Goal: Task Accomplishment & Management: Complete application form

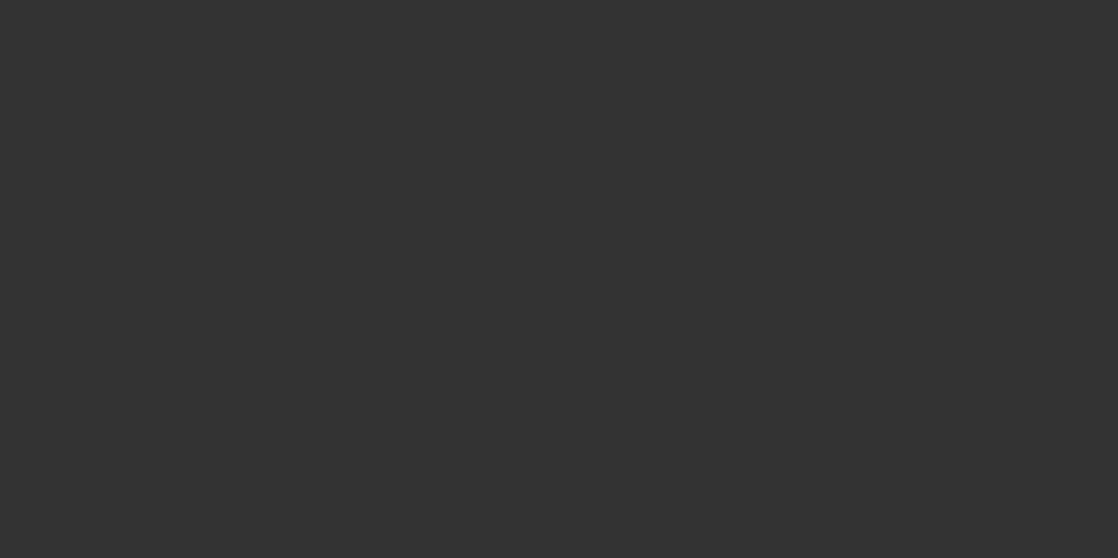
select select "3"
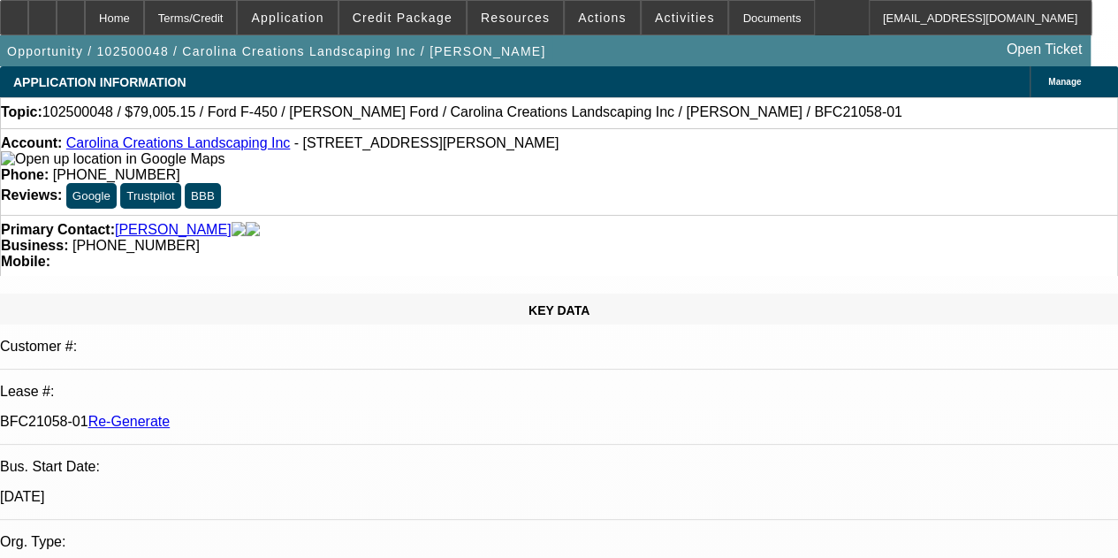
select select "0"
select select "0.1"
select select "4"
click at [728, 29] on div "Documents" at bounding box center [771, 17] width 87 height 35
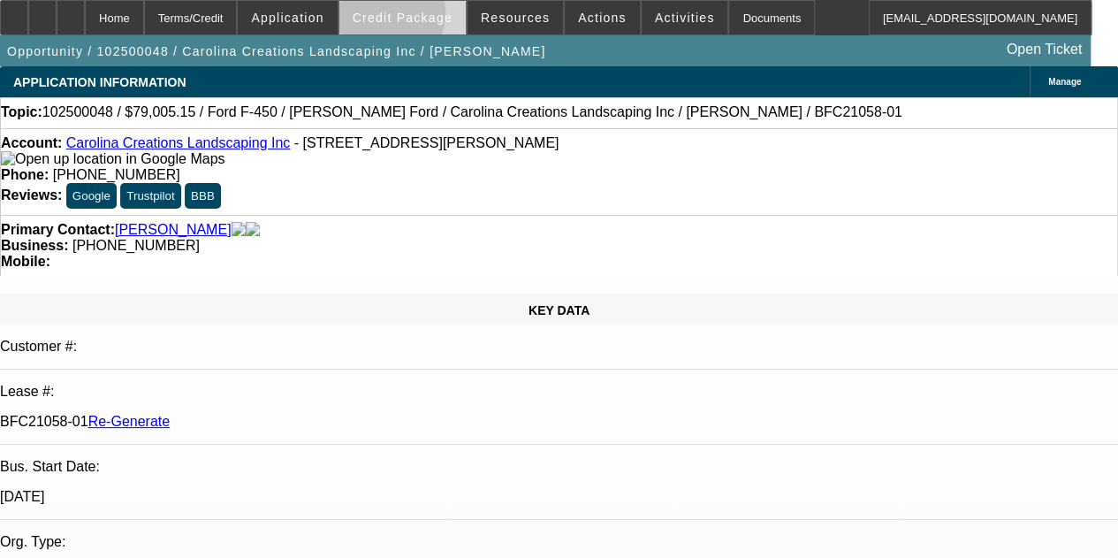
click at [414, 19] on span "Credit Package" at bounding box center [403, 18] width 100 height 14
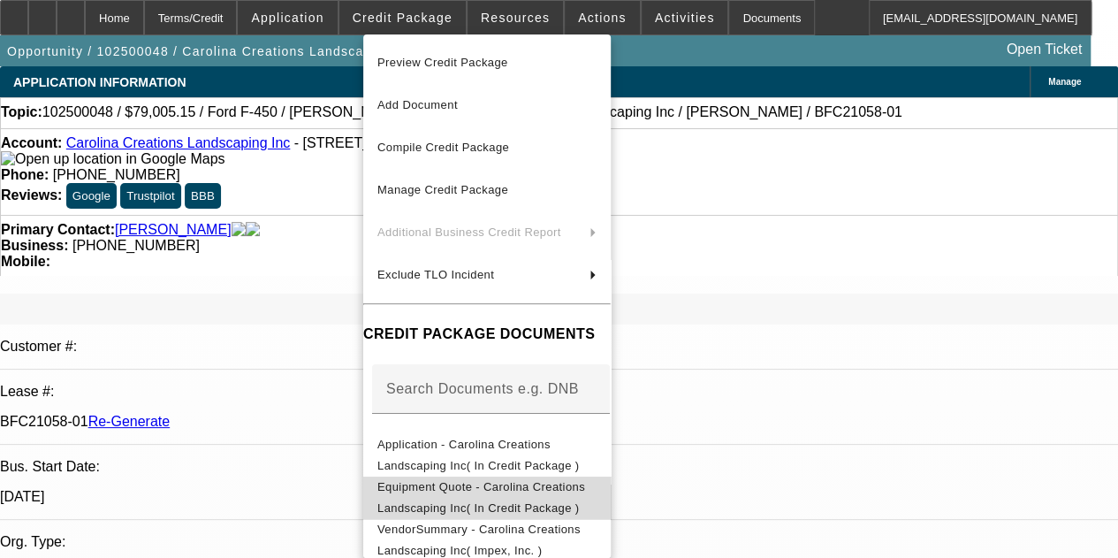
click at [467, 492] on span "Equipment Quote - Carolina Creations Landscaping Inc( In Credit Package )" at bounding box center [481, 497] width 208 height 34
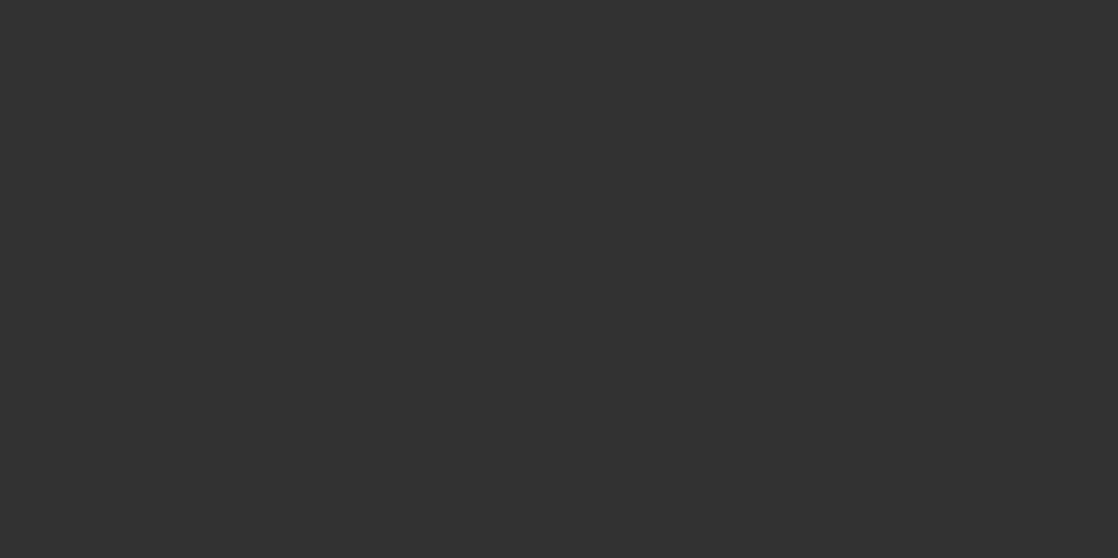
select select "3"
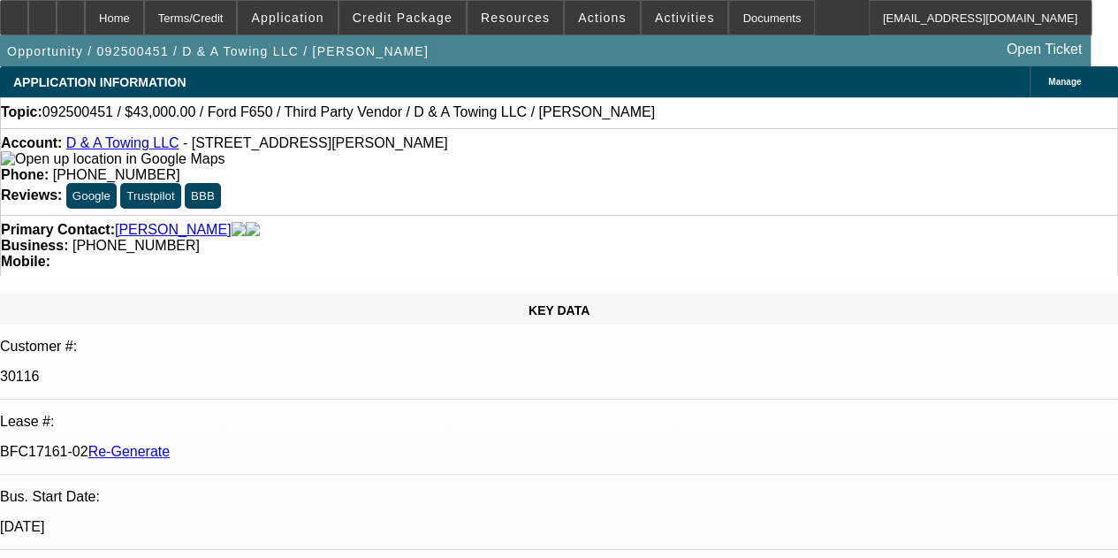
select select "0"
select select "0.15"
select select "16"
select select "3"
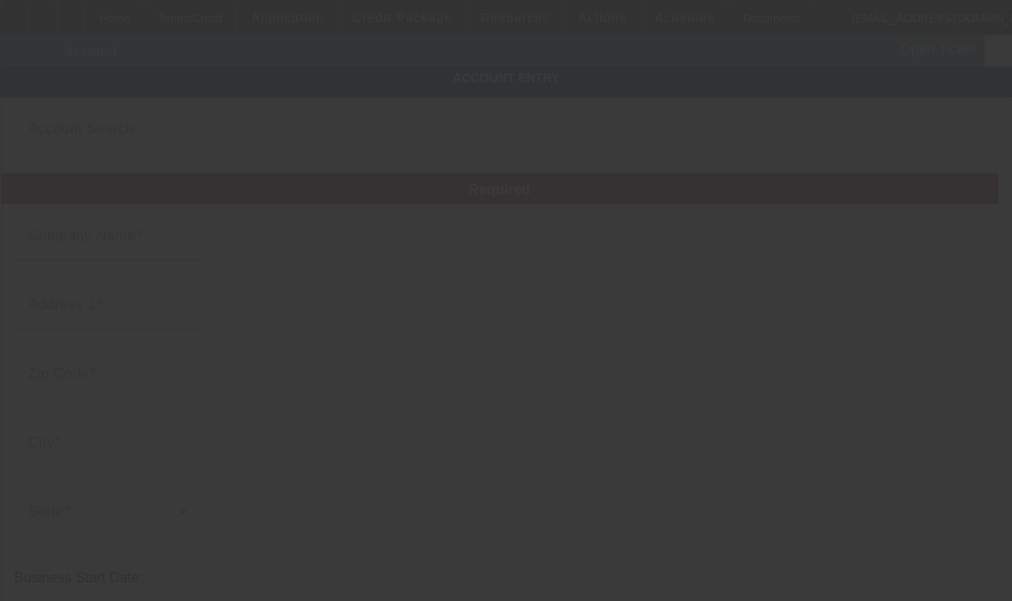
type input "Carolina Creations Landscaping Inc"
type input "267 George Hege Rd"
type input "27295"
type input "Lexington"
type input "(336) 854-9903"
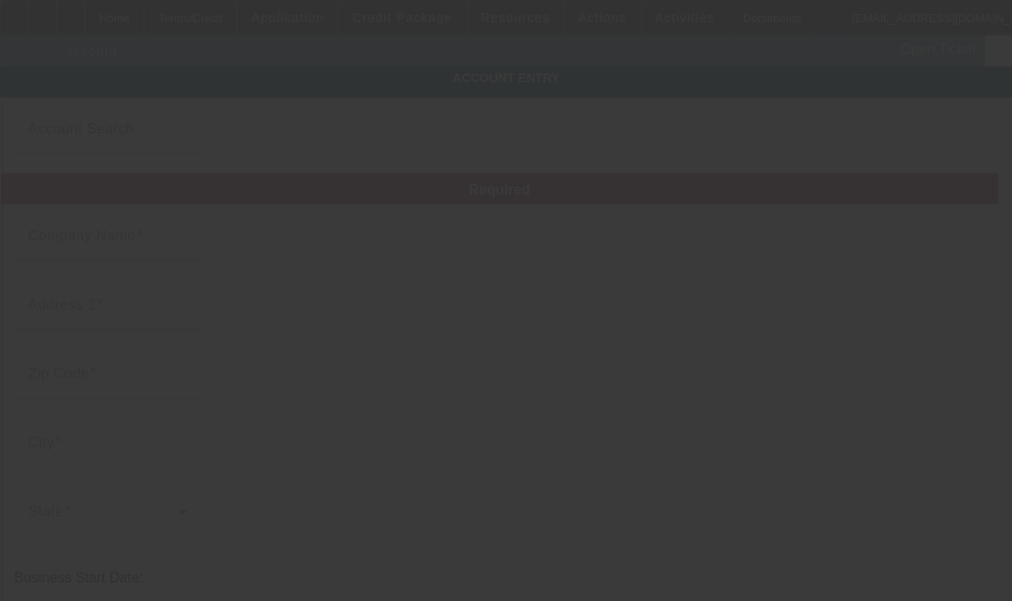
type input "carolinacreationsws@gmail.com"
type input "921504944"
type input "10/2/2025"
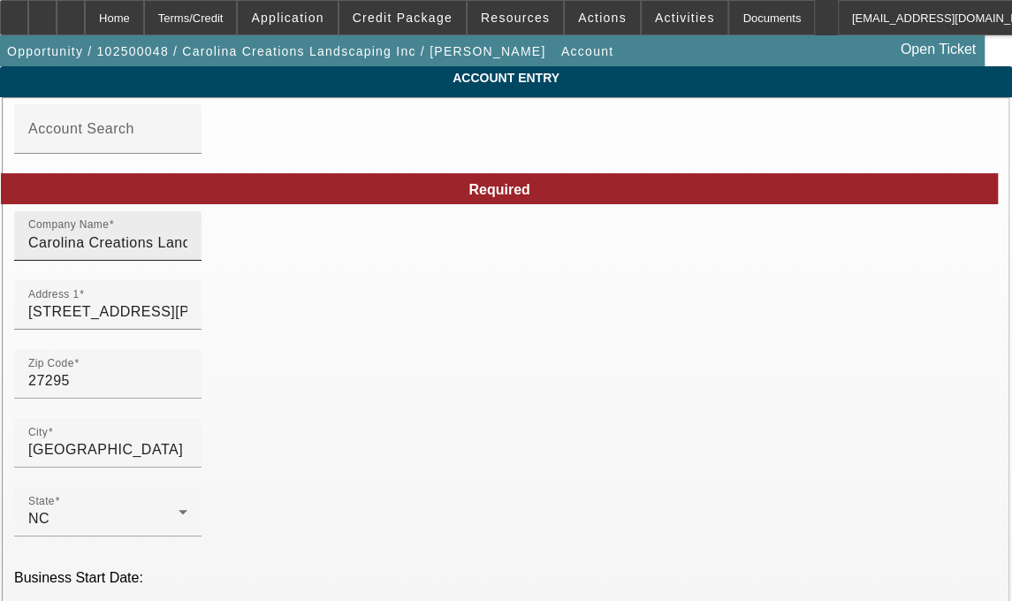
click at [187, 254] on input "Carolina Creations Landscaping Inc" at bounding box center [107, 242] width 159 height 21
type input "Carolina Creations Landscaping, Inc."
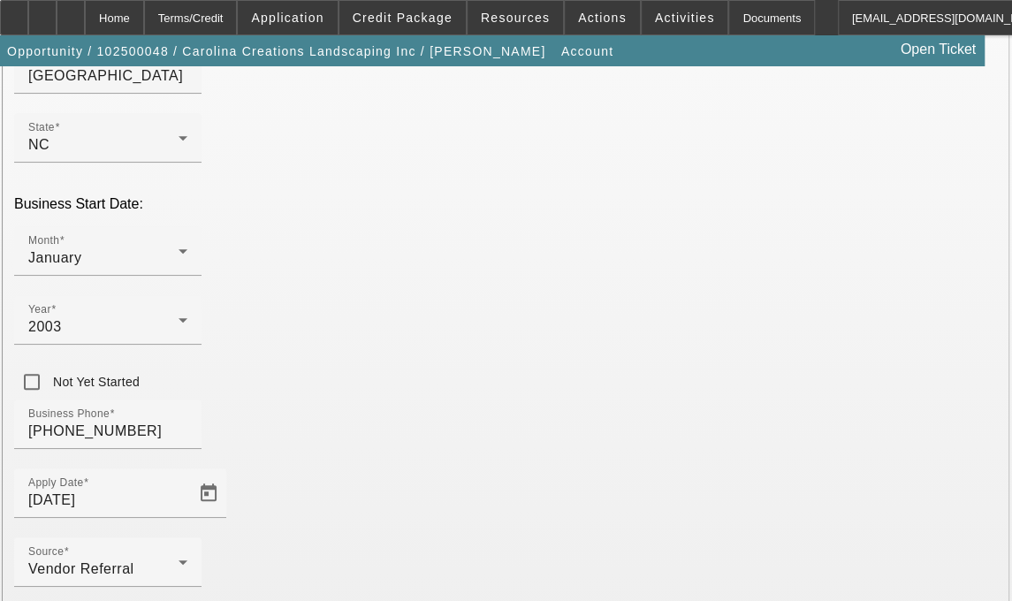
scroll to position [438, 0]
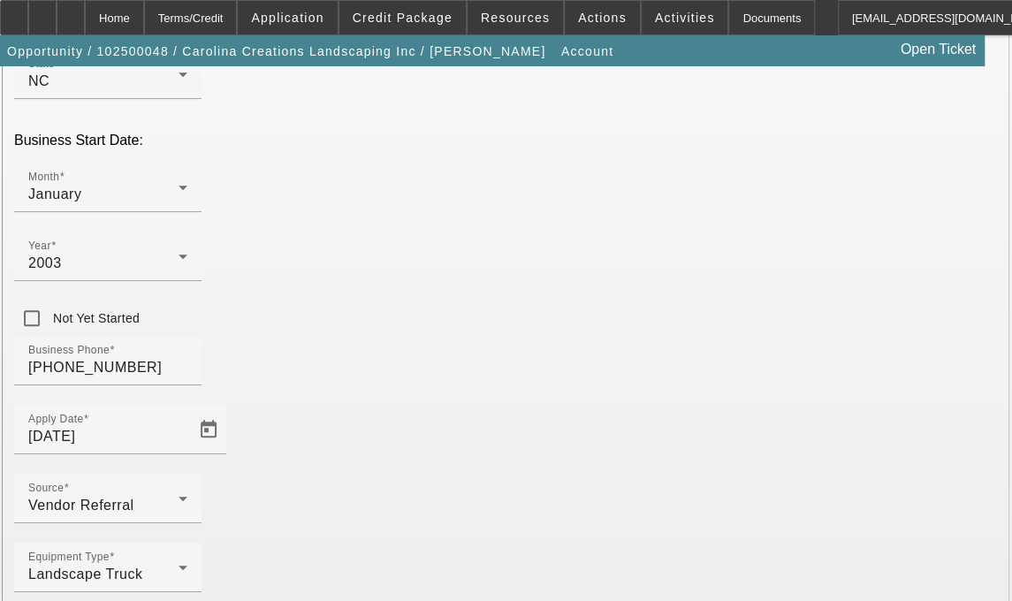
type input "Davidson"
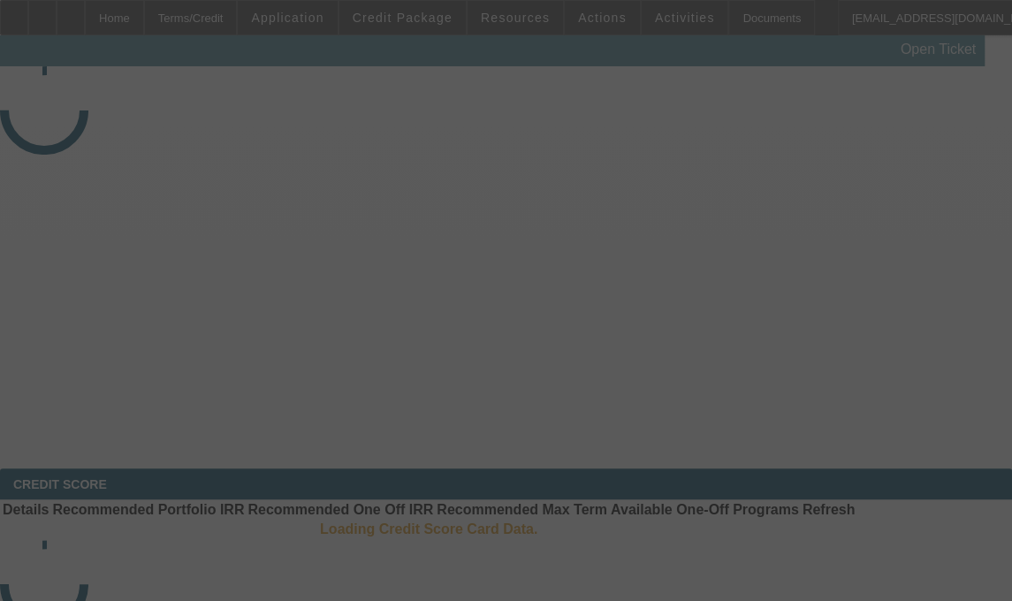
select select "3"
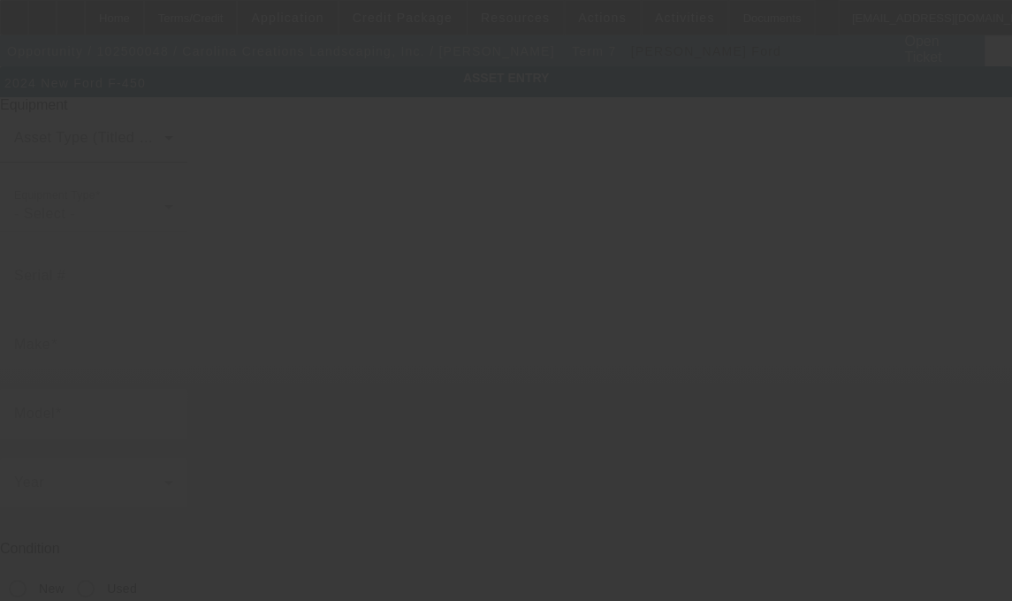
type input "1FD9W4GT3REF09363"
type input "FORD"
type input "F-450"
radio input "true"
type textarea "dump body"
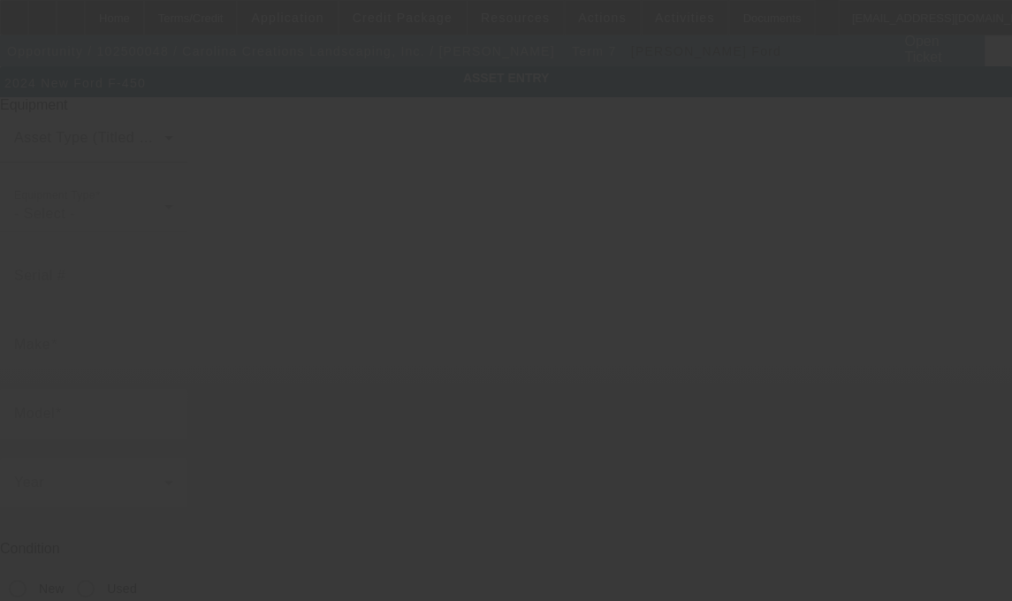
type input "267 George Hege Road"
type input "Lexington"
type input "27295"
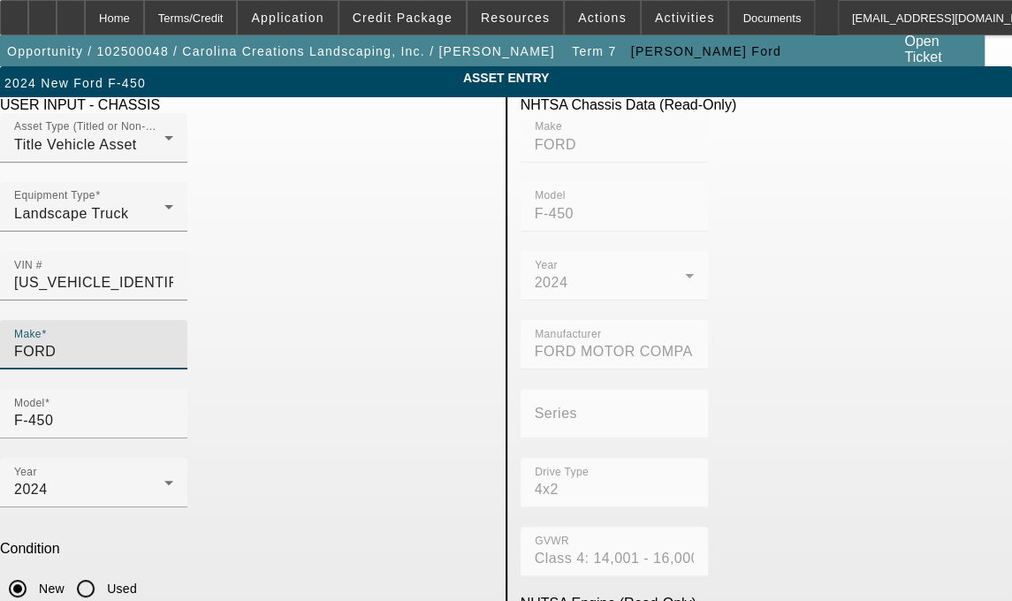
click at [151, 341] on input "FORD" at bounding box center [93, 351] width 159 height 21
type input "F"
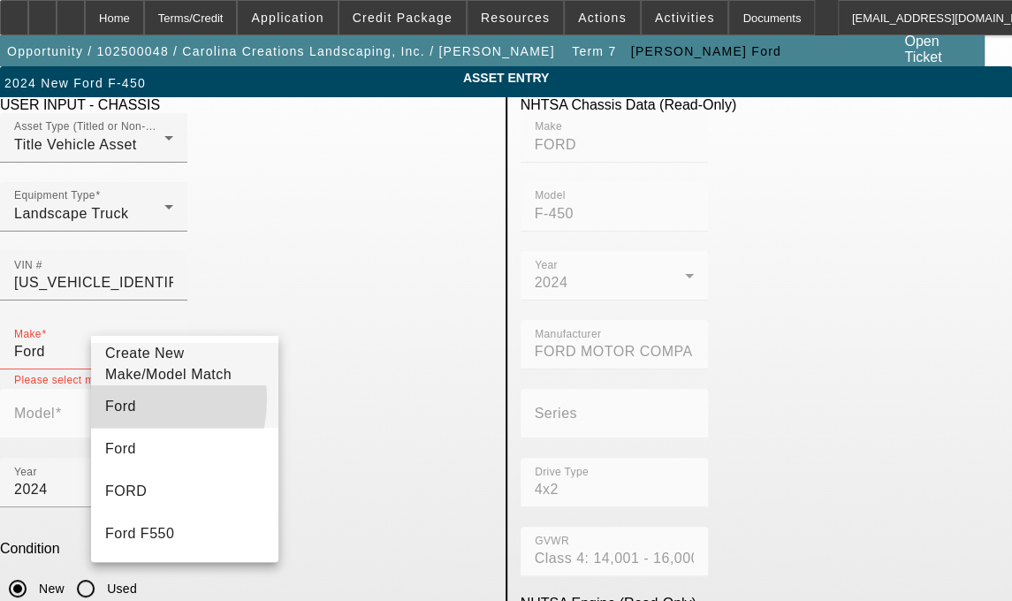
click at [120, 409] on span "Ford" at bounding box center [120, 406] width 31 height 21
type input "Ford"
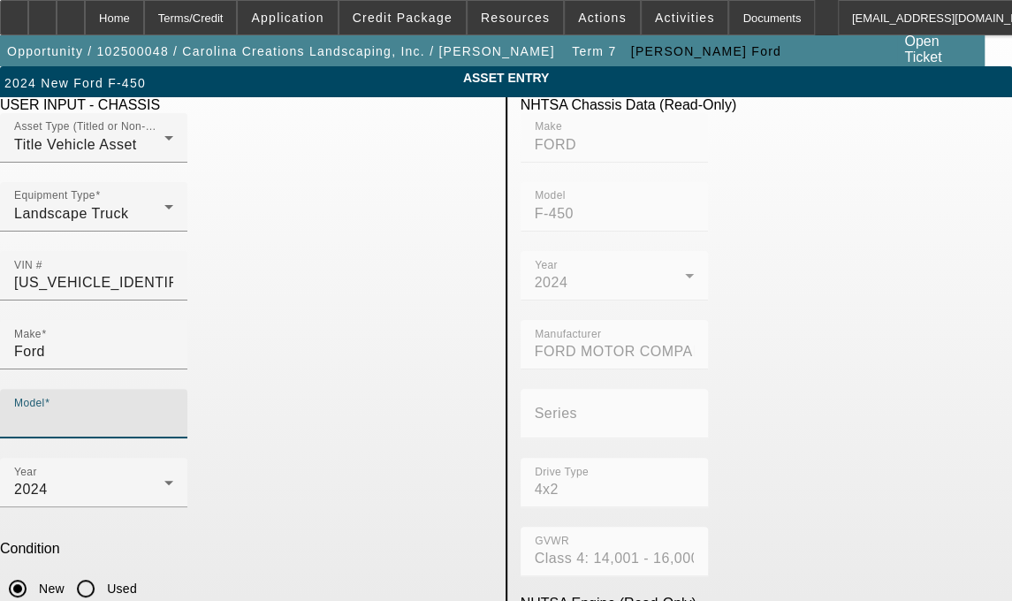
click at [173, 410] on input "Model" at bounding box center [93, 420] width 159 height 21
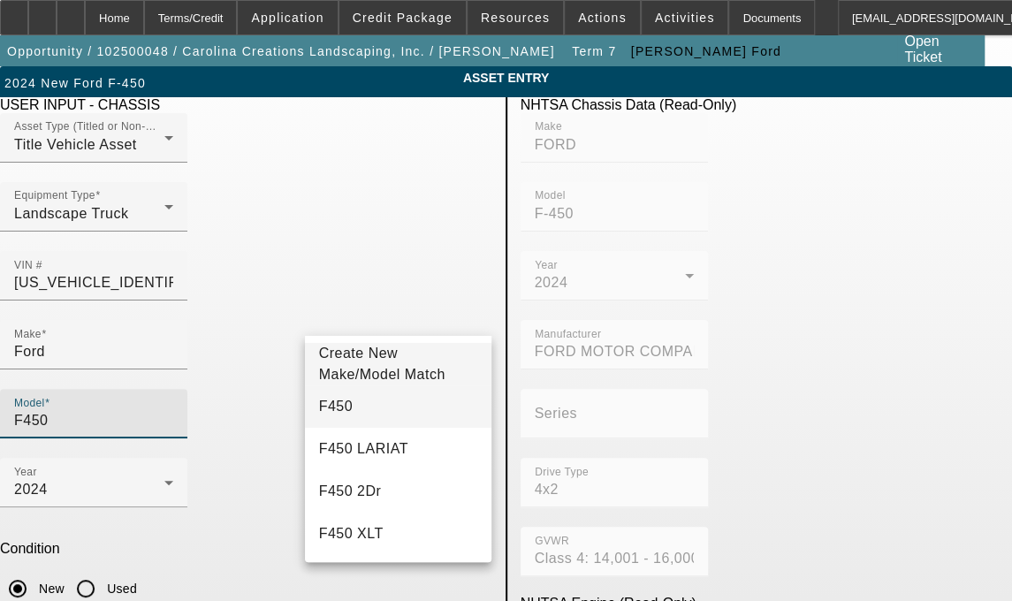
type input "F450"
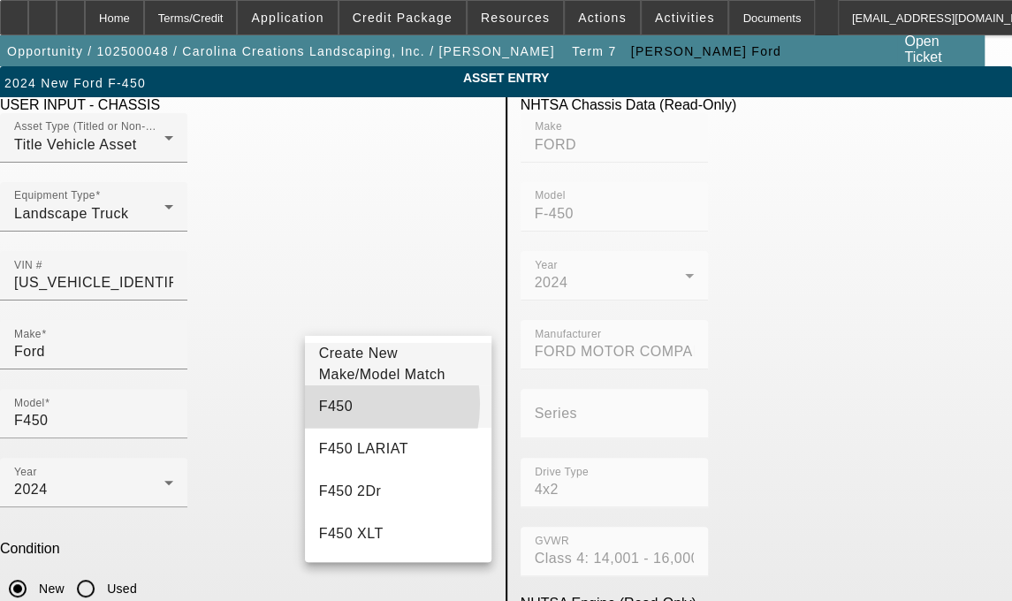
click at [336, 413] on span "F450" at bounding box center [336, 406] width 34 height 15
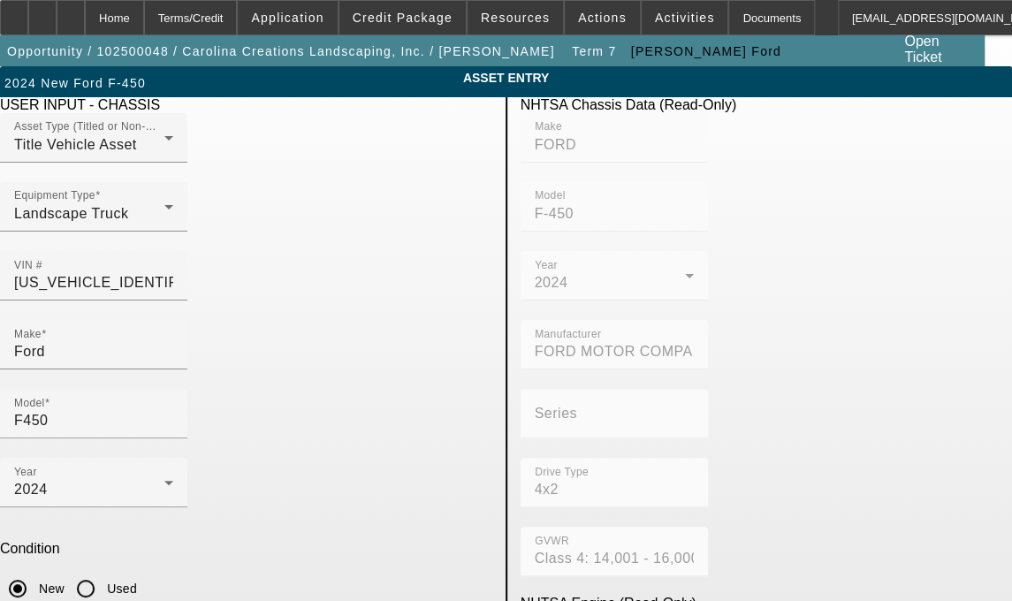
type textarea "d"
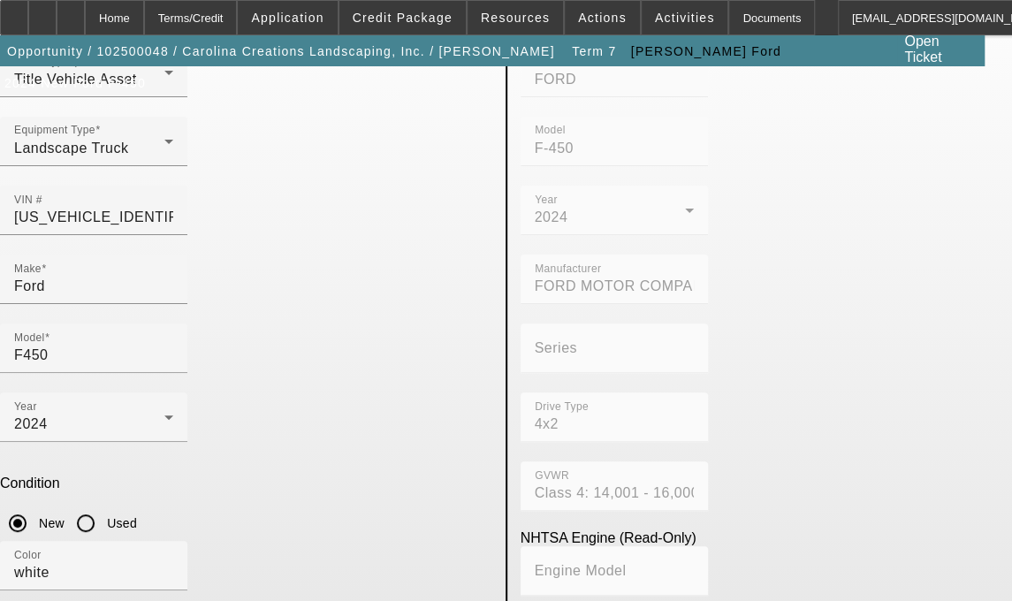
scroll to position [171, 0]
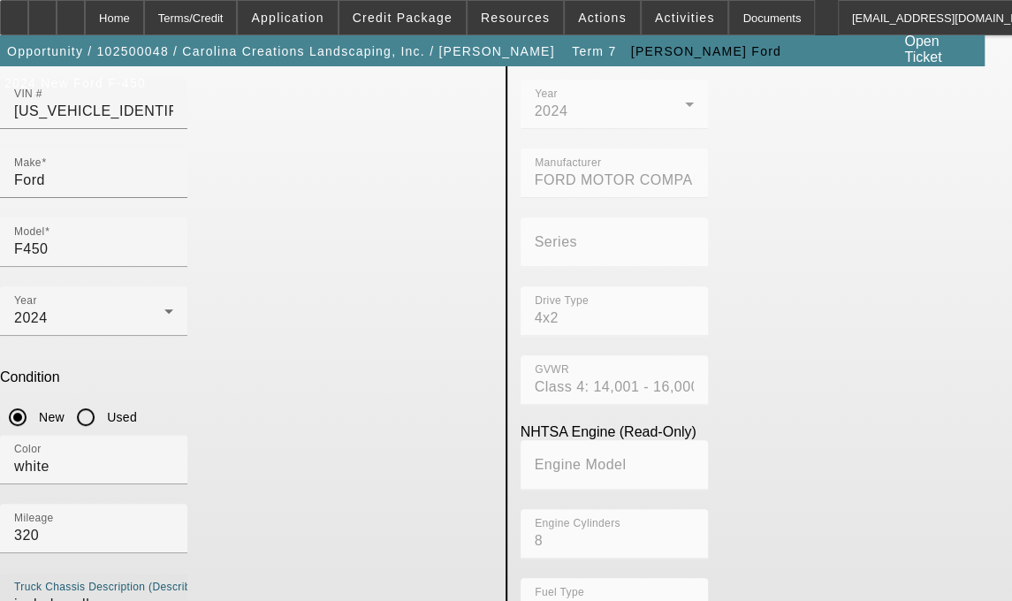
type textarea "includes all accessories, attachments and options"
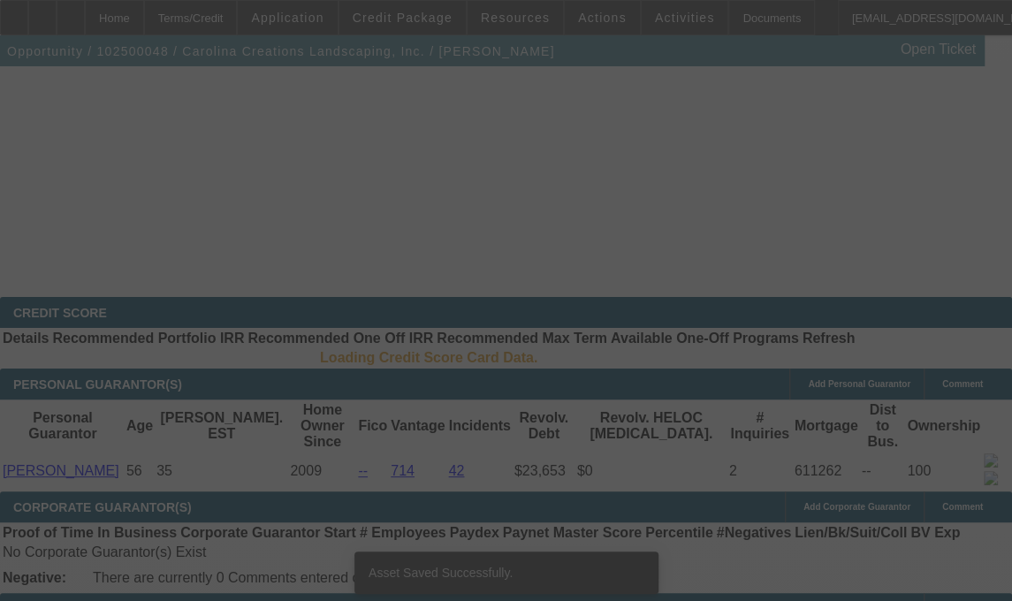
select select "3"
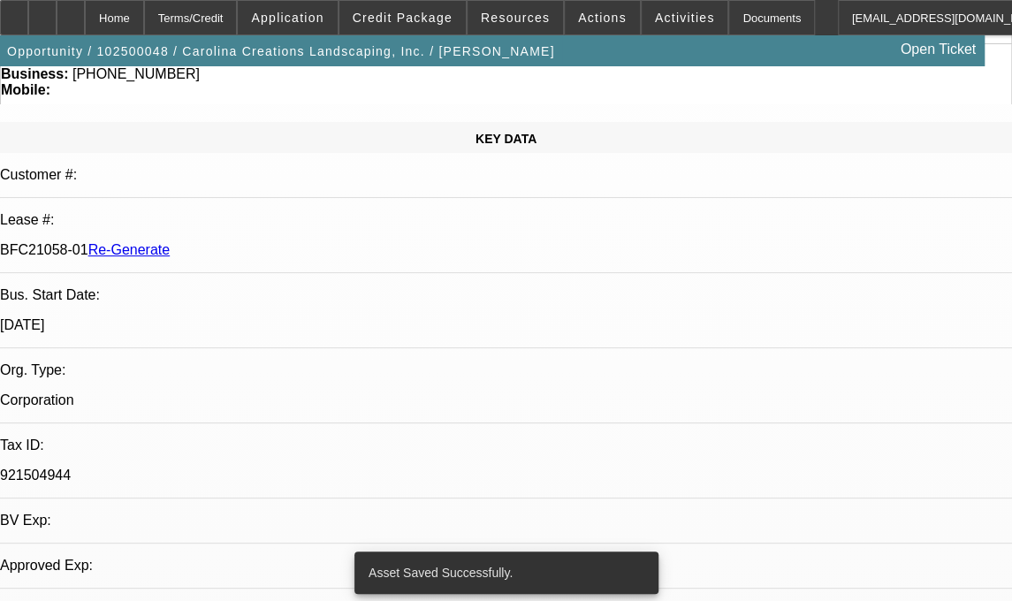
select select "0"
select select "0.1"
select select "4"
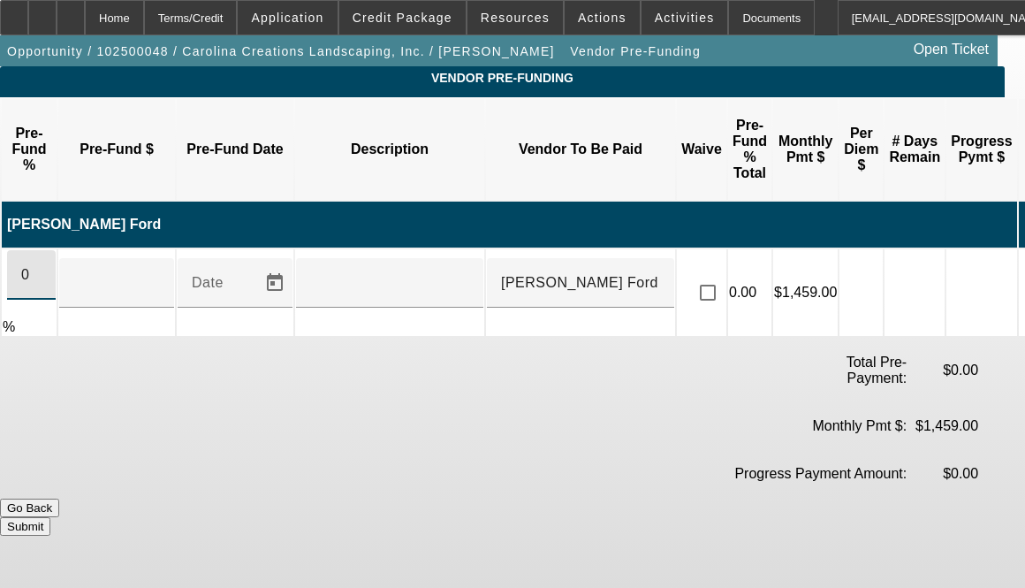
drag, startPoint x: 48, startPoint y: 252, endPoint x: -12, endPoint y: 256, distance: 60.3
click at [0, 256] on html "Home Terms/Credit Application Credit Package Resources Actions Activities Docum…" at bounding box center [512, 294] width 1025 height 588
type input "100"
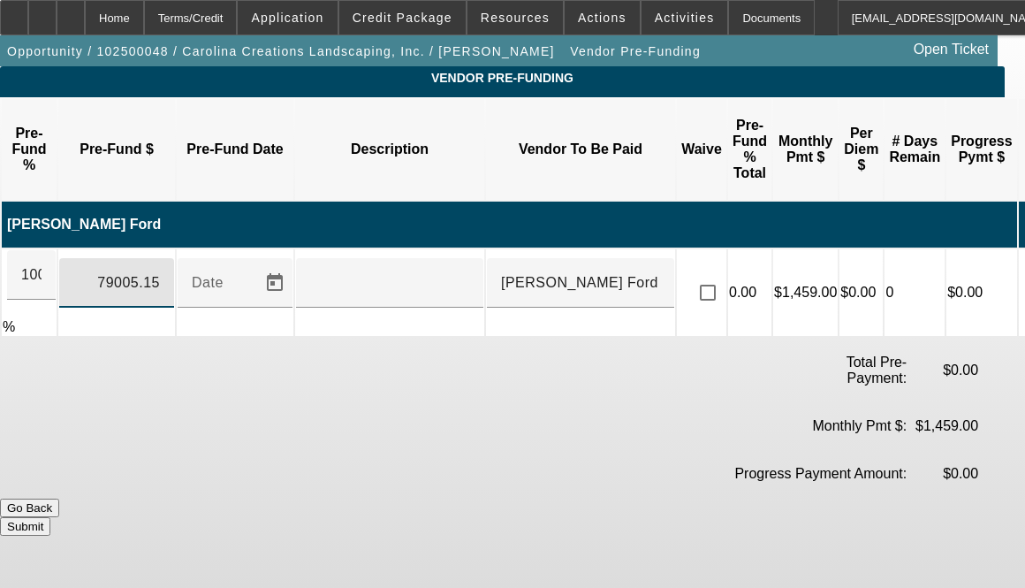
type input "$79,005.15"
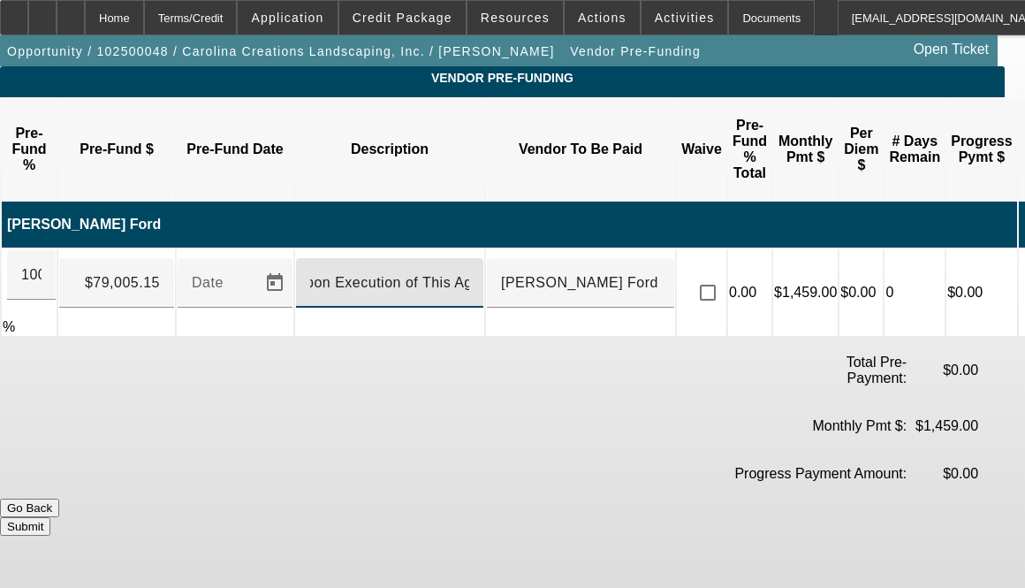
scroll to position [0, 18]
type input "Upon Execution of This Agreement"
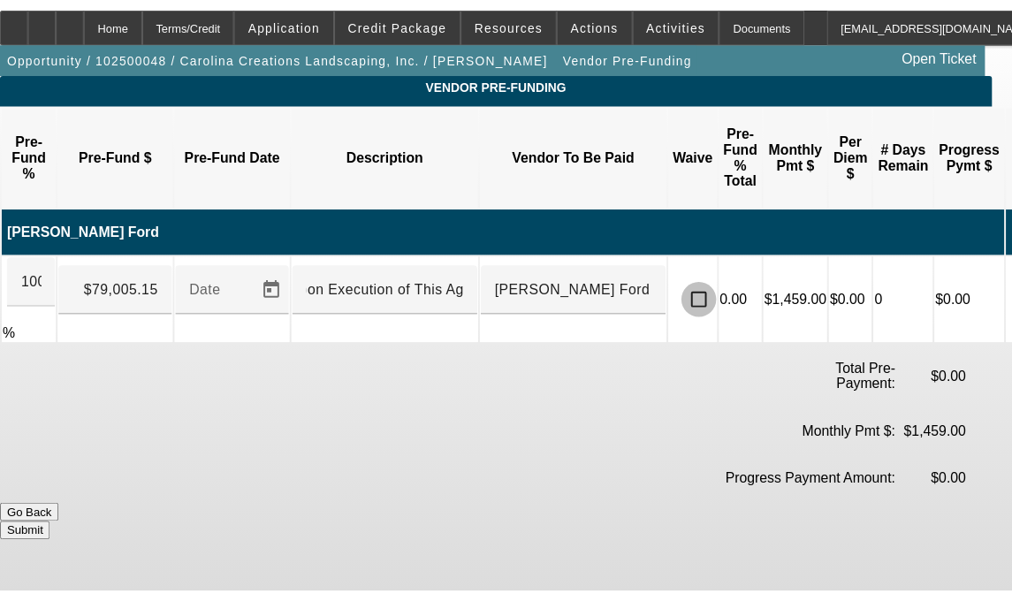
scroll to position [0, 0]
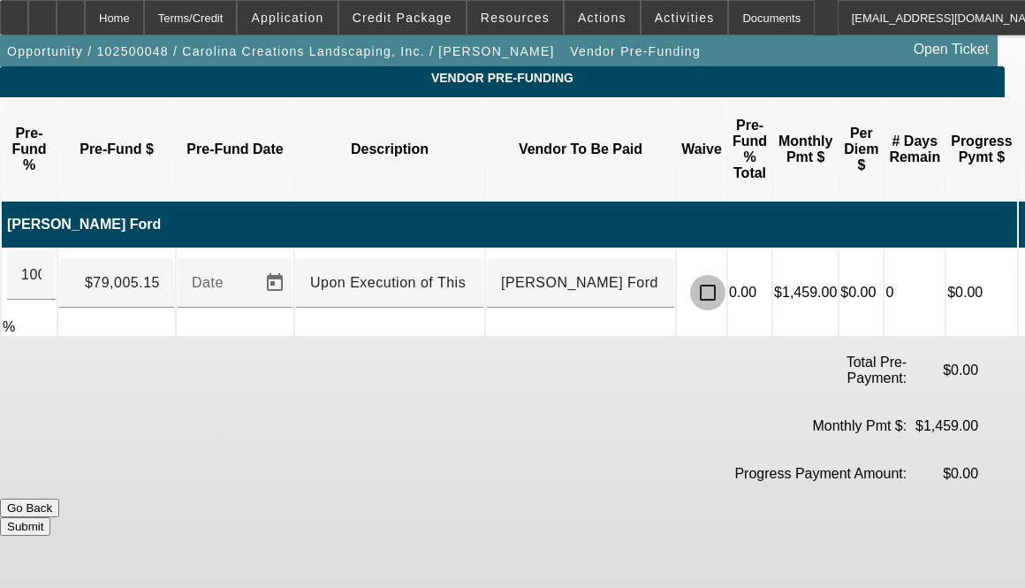
click at [726, 275] on input "checkbox" at bounding box center [707, 292] width 35 height 35
checkbox input "true"
click at [50, 517] on button "Submit" at bounding box center [25, 526] width 50 height 19
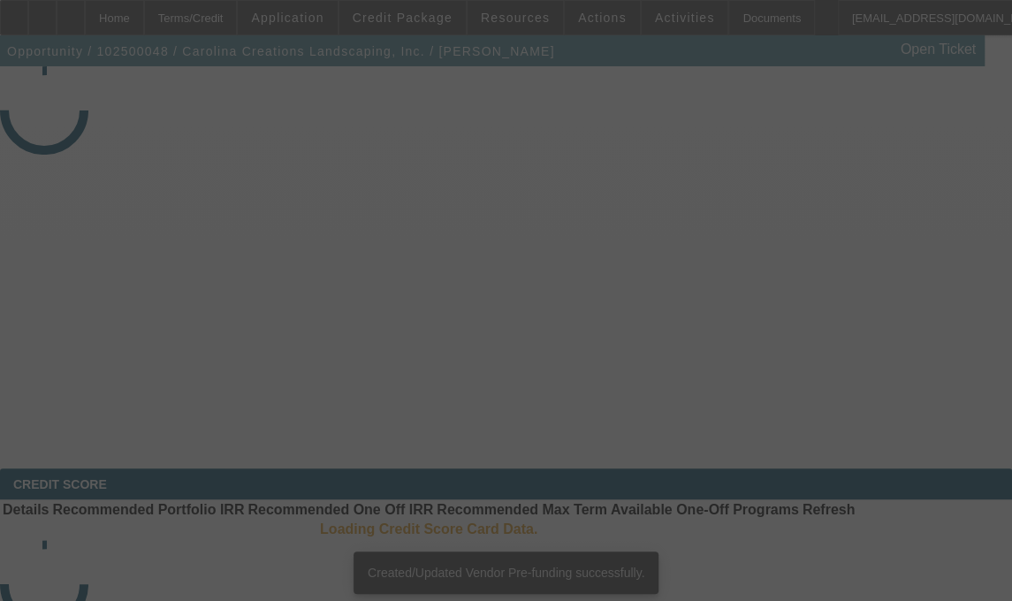
select select "3"
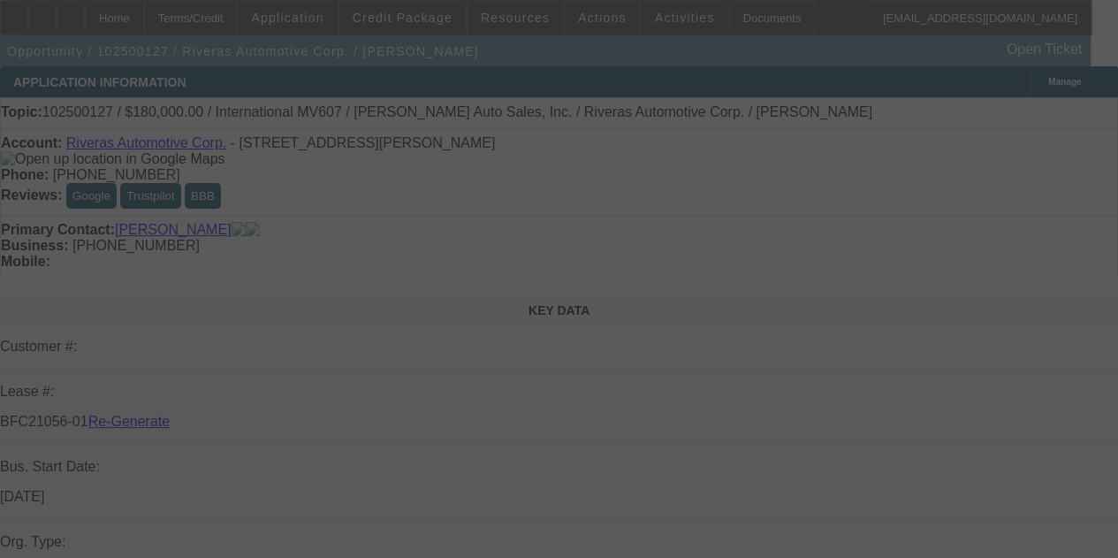
select select "3"
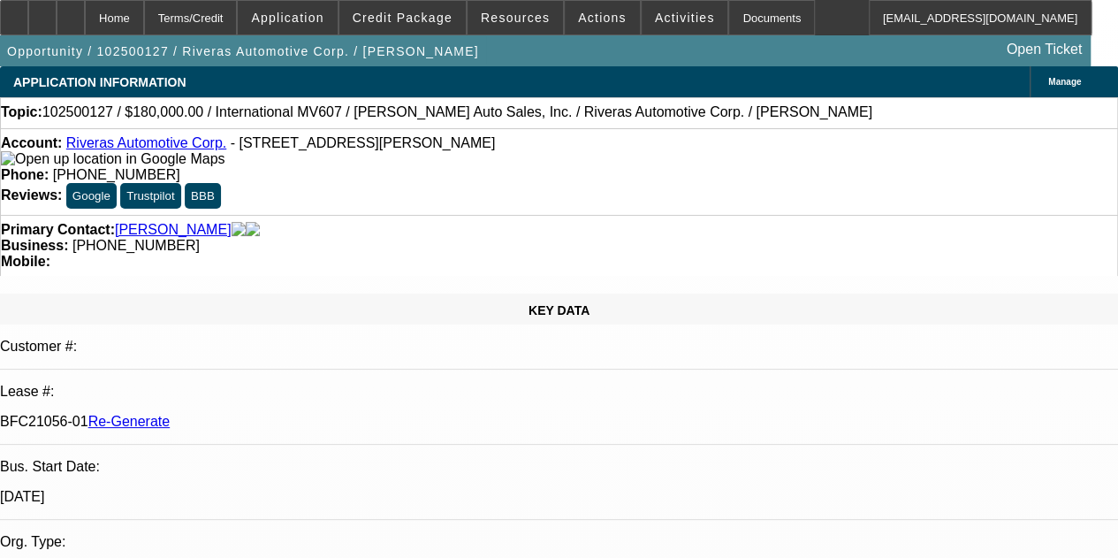
select select "0"
select select "2"
select select "0"
select select "6"
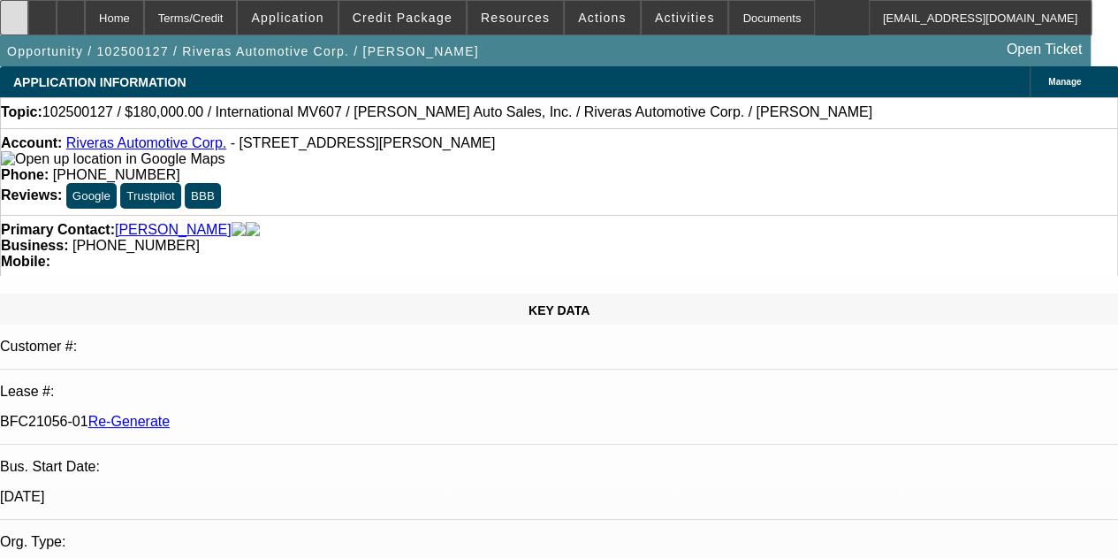
click at [28, 6] on div at bounding box center [14, 17] width 28 height 35
